Goal: Feedback & Contribution: Leave review/rating

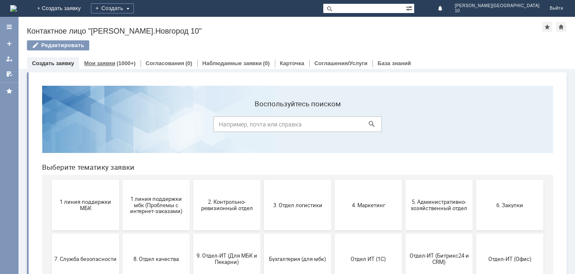
click at [111, 65] on link "Мои заявки" at bounding box center [99, 63] width 31 height 6
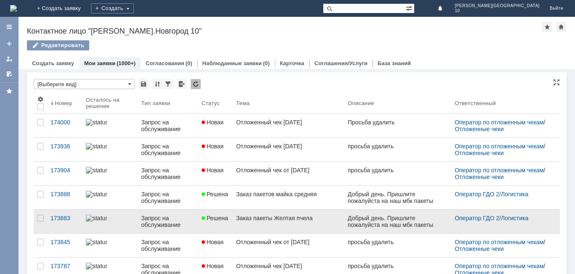
click at [243, 220] on div "Заказ пакеты Желтая пчела" at bounding box center [288, 218] width 105 height 7
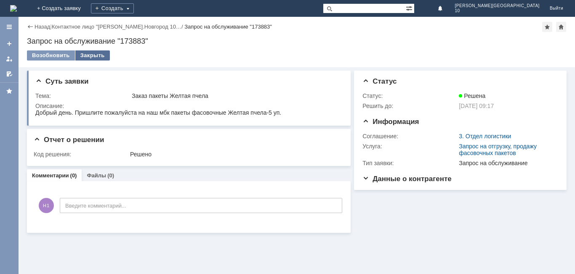
click at [84, 56] on div "Закрыть" at bounding box center [92, 56] width 35 height 10
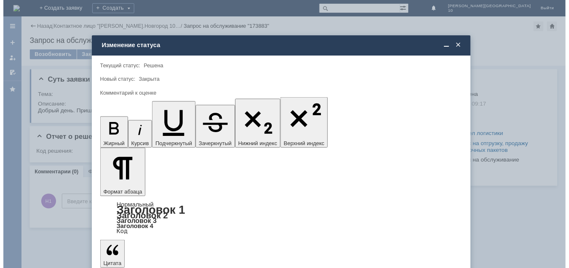
scroll to position [31, 0]
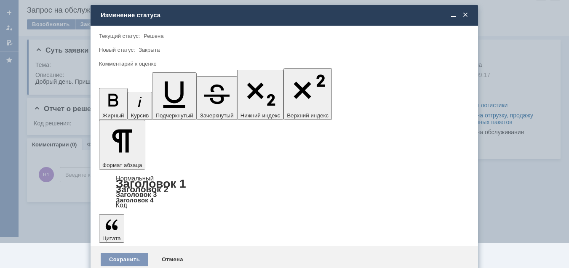
click at [141, 252] on span "5 - Отлично" at bounding box center [284, 249] width 360 height 7
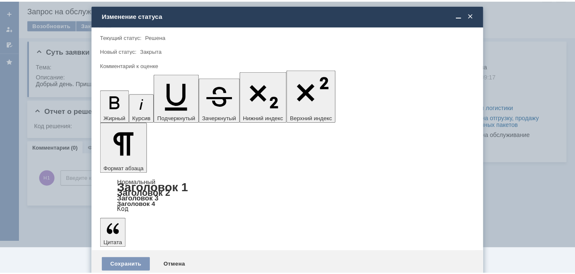
scroll to position [0, 0]
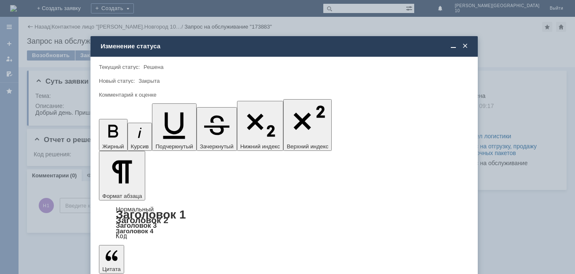
type input "5 - Отлично"
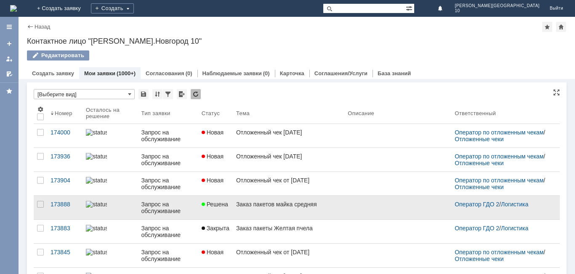
click at [243, 214] on link "Заказ пакетов майка средняя" at bounding box center [289, 208] width 112 height 24
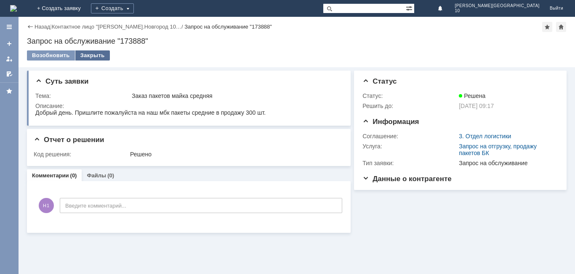
click at [88, 57] on div "Закрыть" at bounding box center [92, 56] width 35 height 10
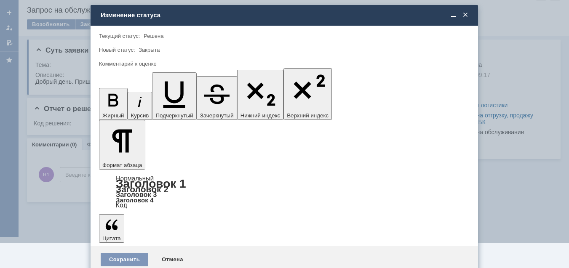
click at [133, 250] on span "5 - Отлично" at bounding box center [284, 249] width 360 height 7
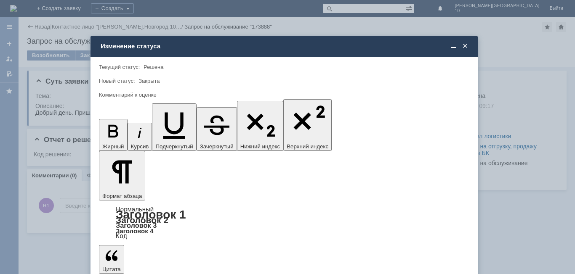
type input "5 - Отлично"
